Goal: Task Accomplishment & Management: Manage account settings

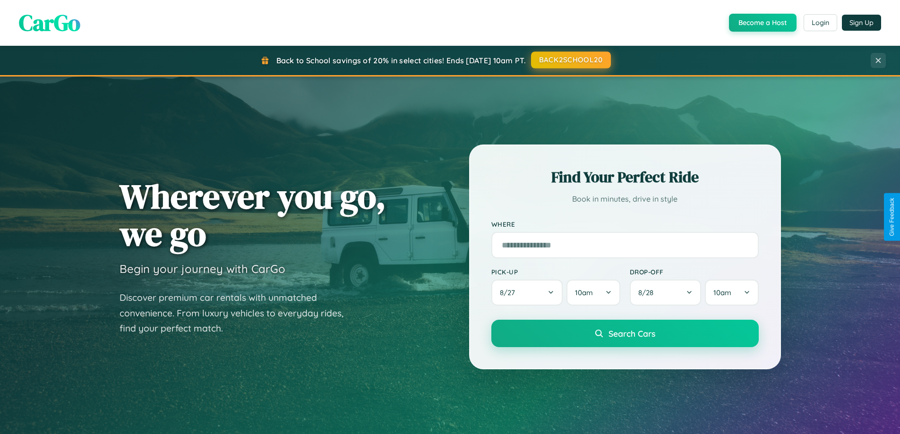
click at [570, 60] on button "BACK2SCHOOL20" at bounding box center [571, 59] width 80 height 17
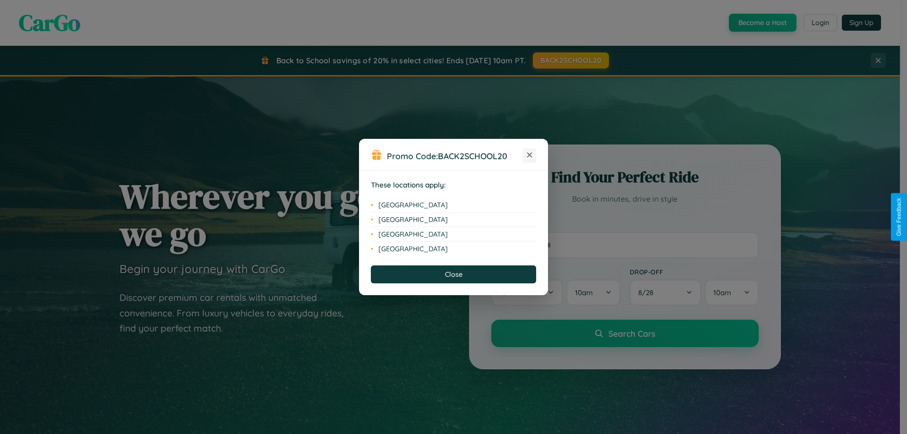
click at [529, 155] on icon at bounding box center [529, 155] width 5 height 5
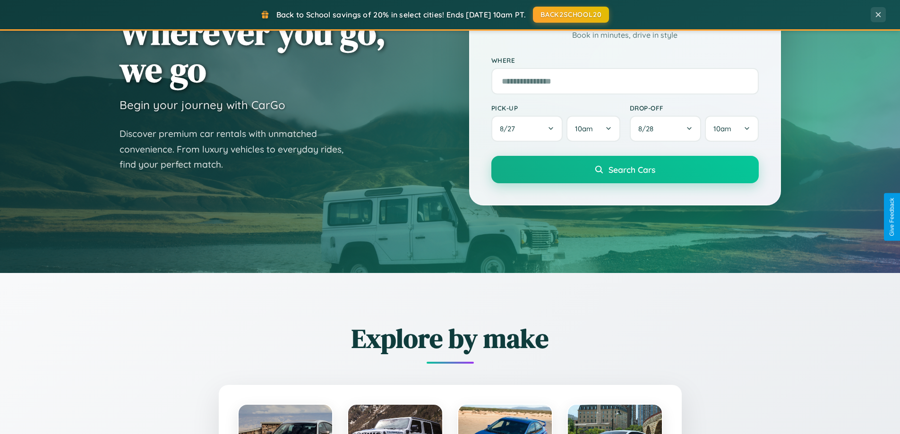
scroll to position [407, 0]
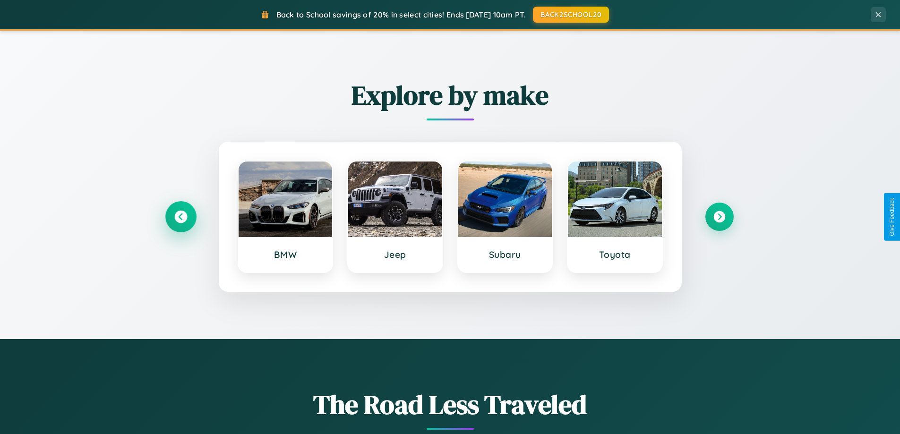
click at [180, 217] on icon at bounding box center [180, 217] width 13 height 13
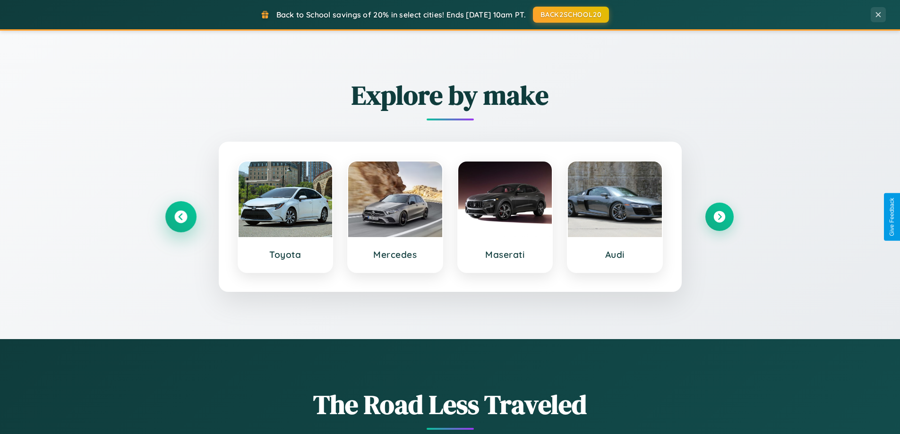
click at [180, 217] on icon at bounding box center [180, 217] width 13 height 13
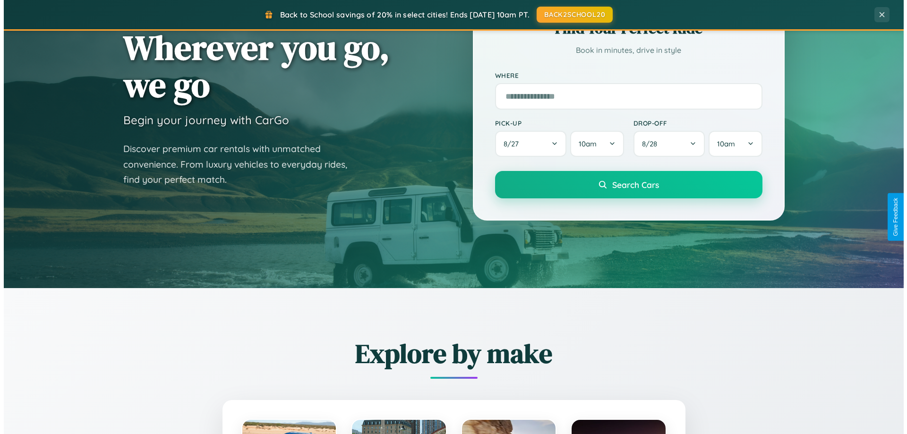
scroll to position [0, 0]
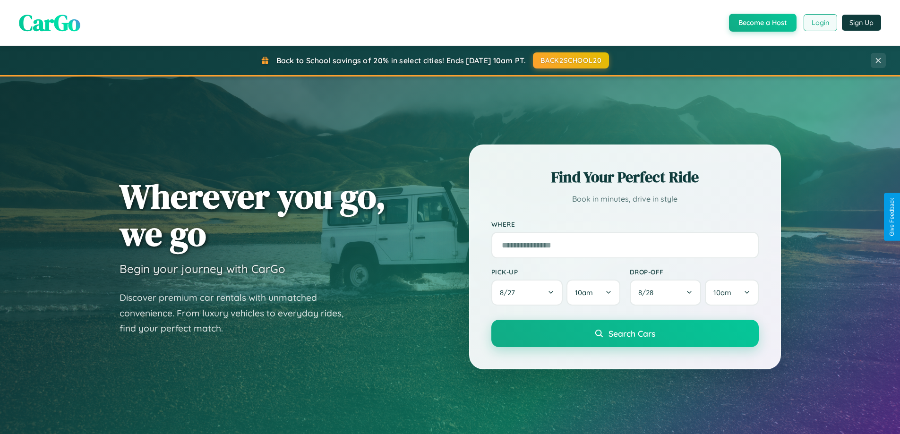
click at [819, 23] on button "Login" at bounding box center [820, 22] width 34 height 17
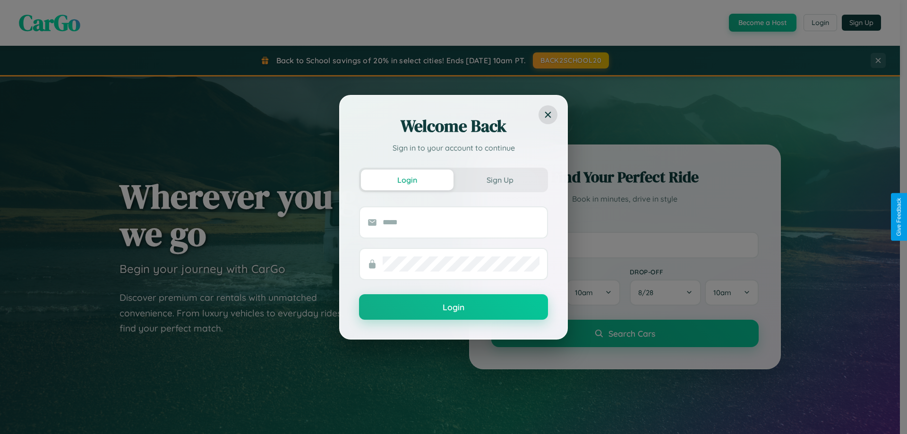
click at [819, 23] on div "Welcome Back Sign in to your account to continue Login Sign Up Login" at bounding box center [453, 217] width 907 height 434
